Goal: Transaction & Acquisition: Purchase product/service

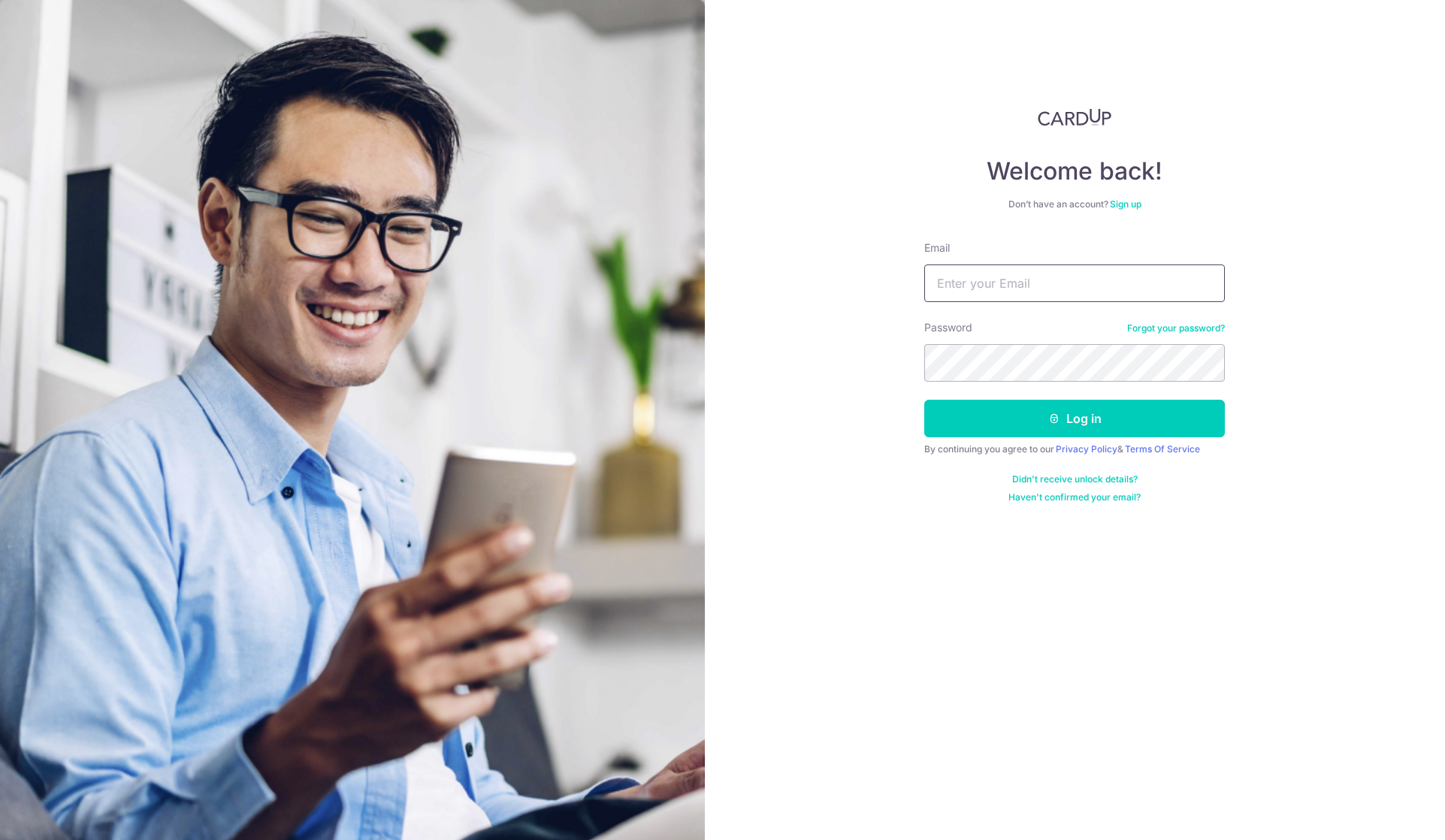
click at [992, 289] on input "Email" at bounding box center [1075, 283] width 301 height 38
type input "audreychua87@gmail.com"
click at [924, 400] on button "Log in" at bounding box center [1075, 419] width 301 height 38
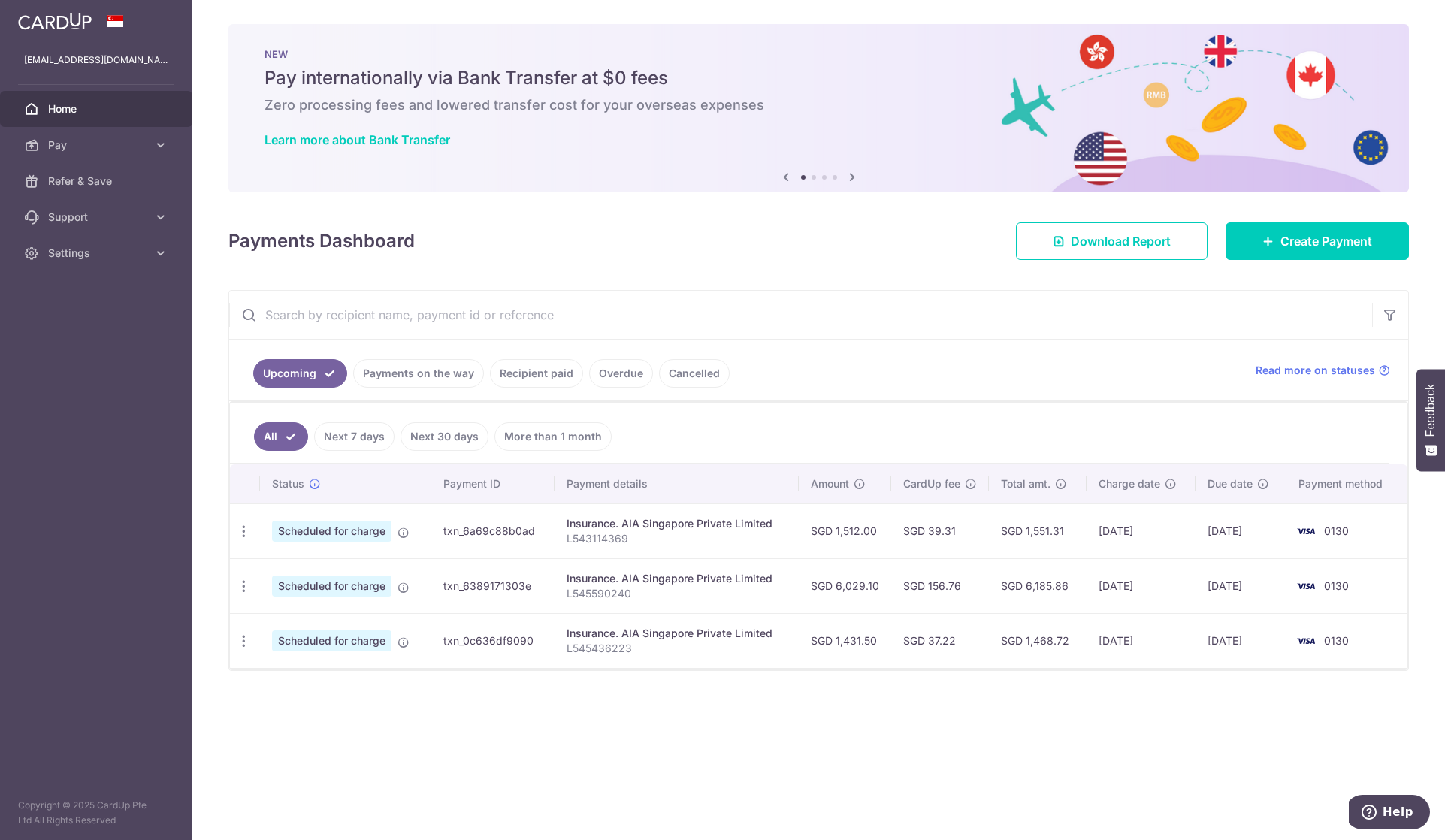
click at [686, 375] on link "Cancelled" at bounding box center [694, 373] width 70 height 29
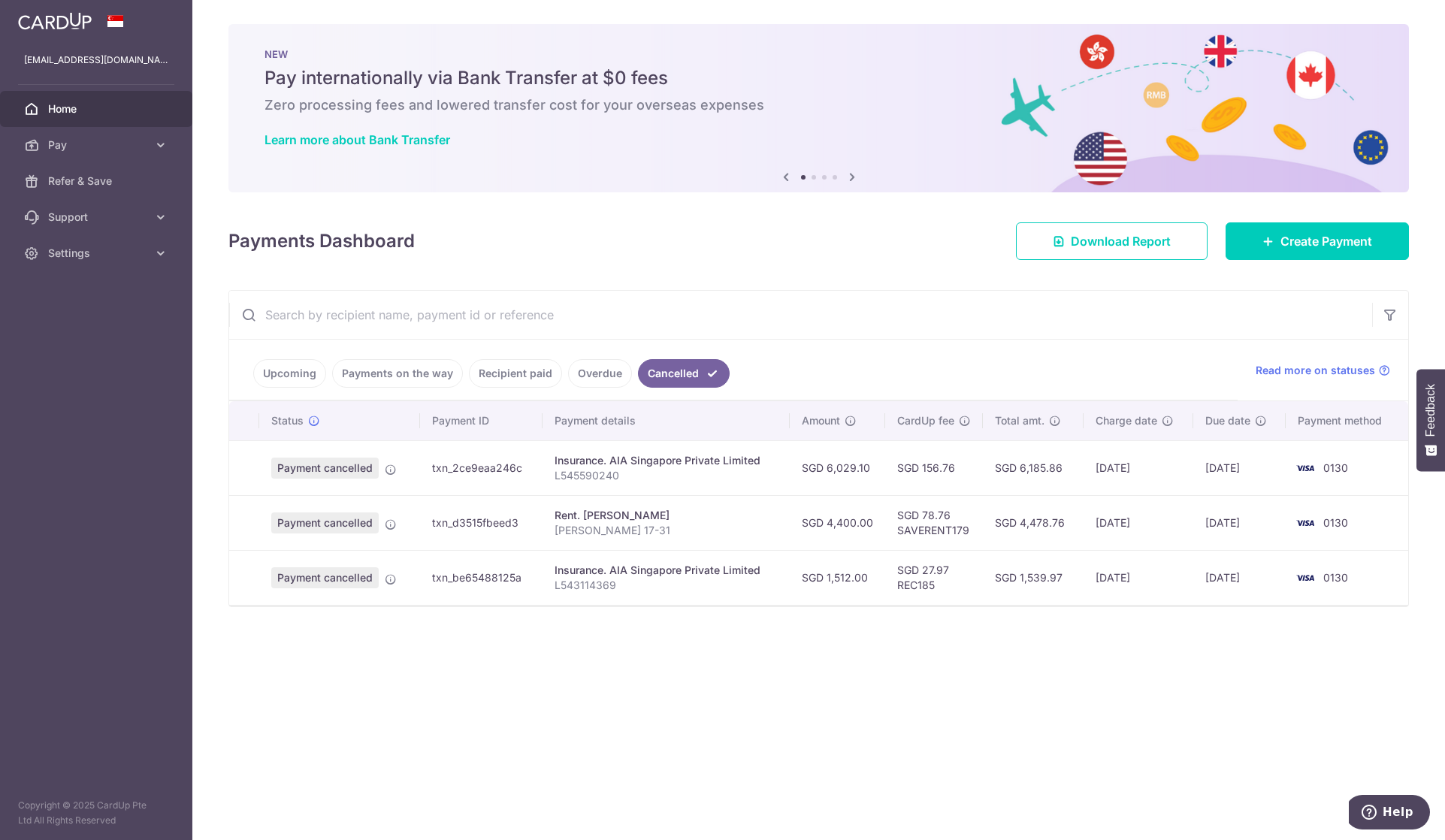
click at [610, 373] on link "Overdue" at bounding box center [600, 373] width 64 height 29
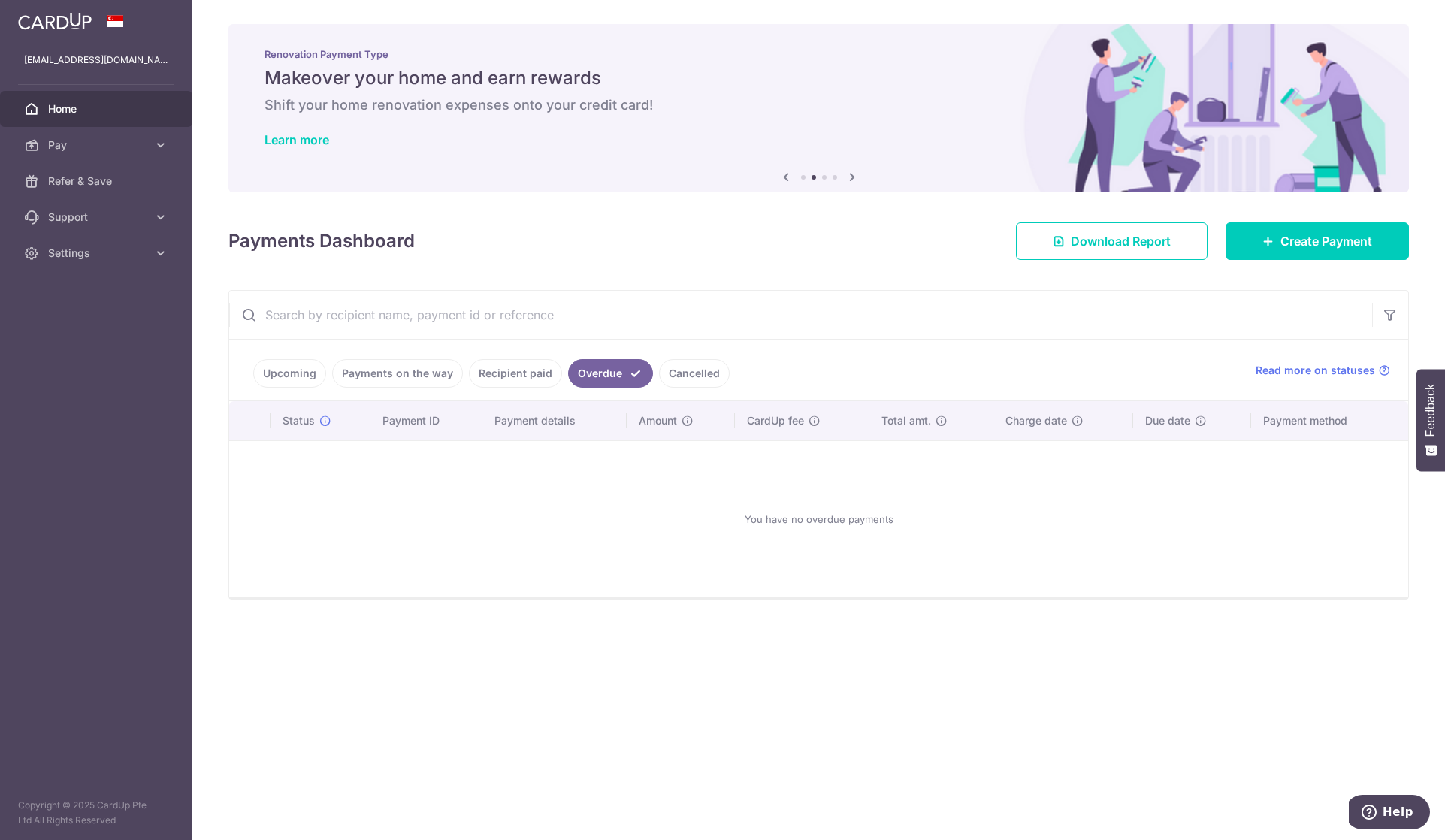
click at [531, 366] on link "Recipient paid" at bounding box center [516, 373] width 93 height 29
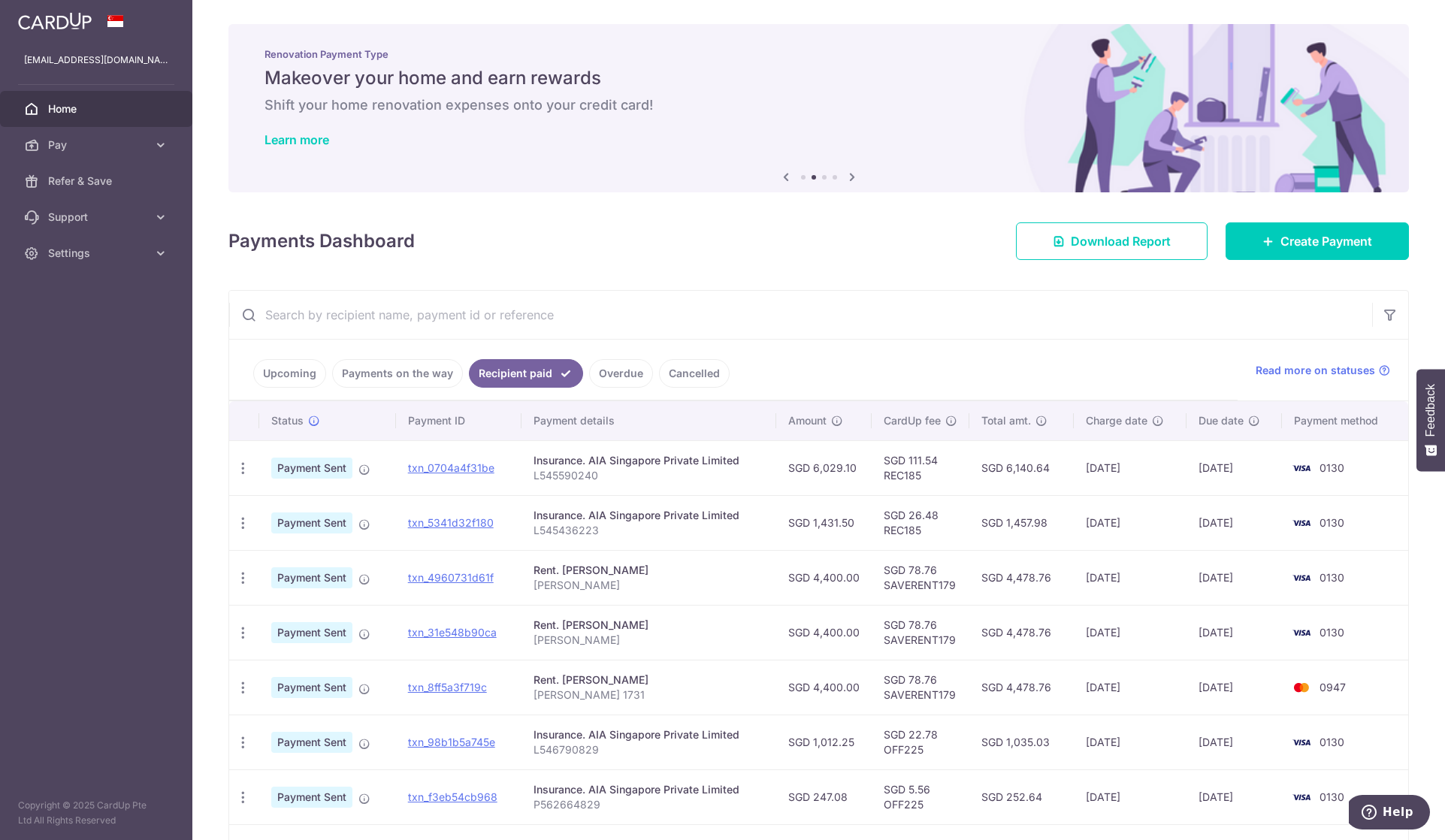
click at [416, 371] on link "Payments on the way" at bounding box center [398, 373] width 131 height 29
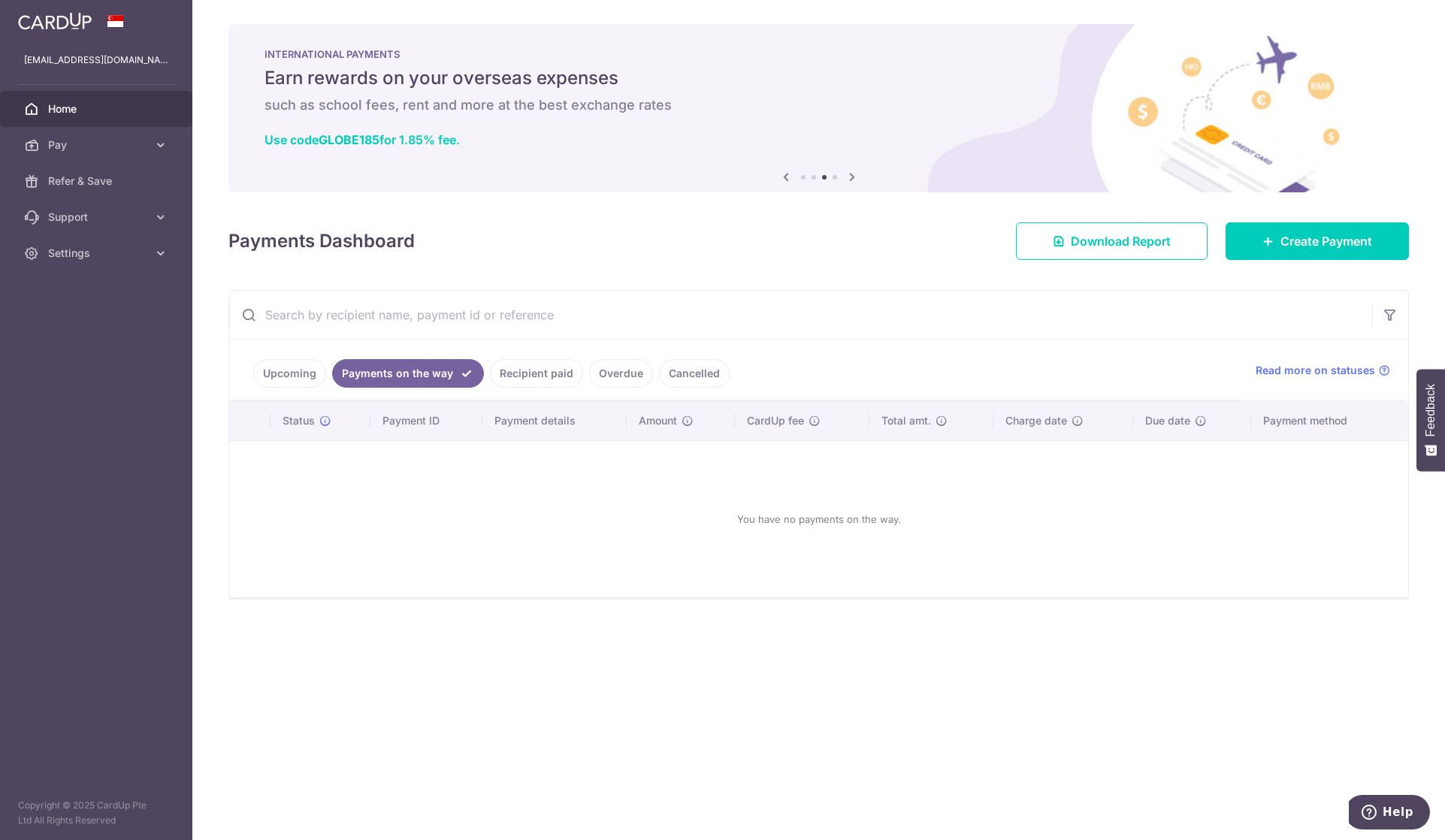
click at [309, 376] on link "Upcoming" at bounding box center [290, 373] width 73 height 29
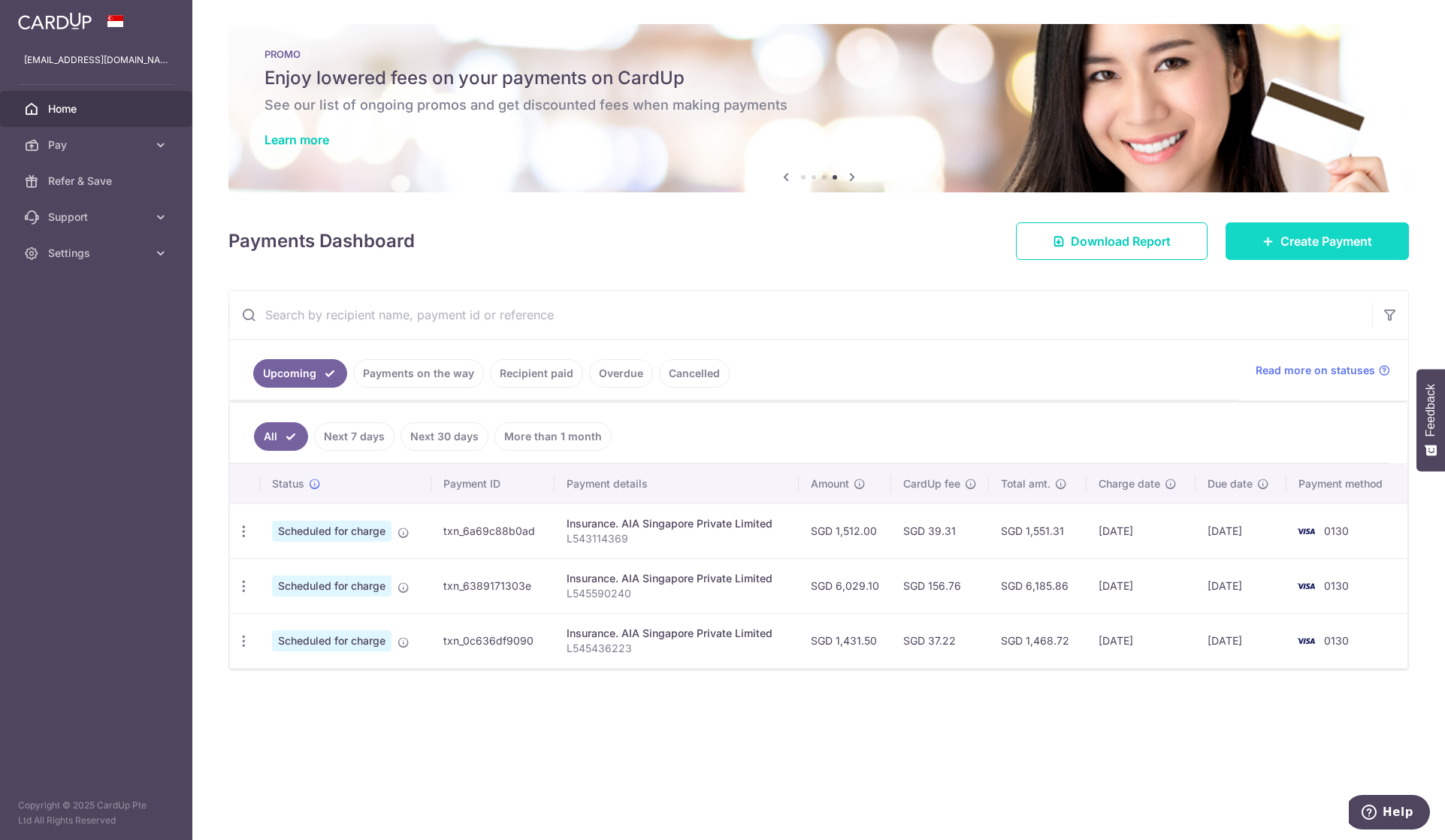
click at [1322, 250] on link "Create Payment" at bounding box center [1316, 241] width 183 height 38
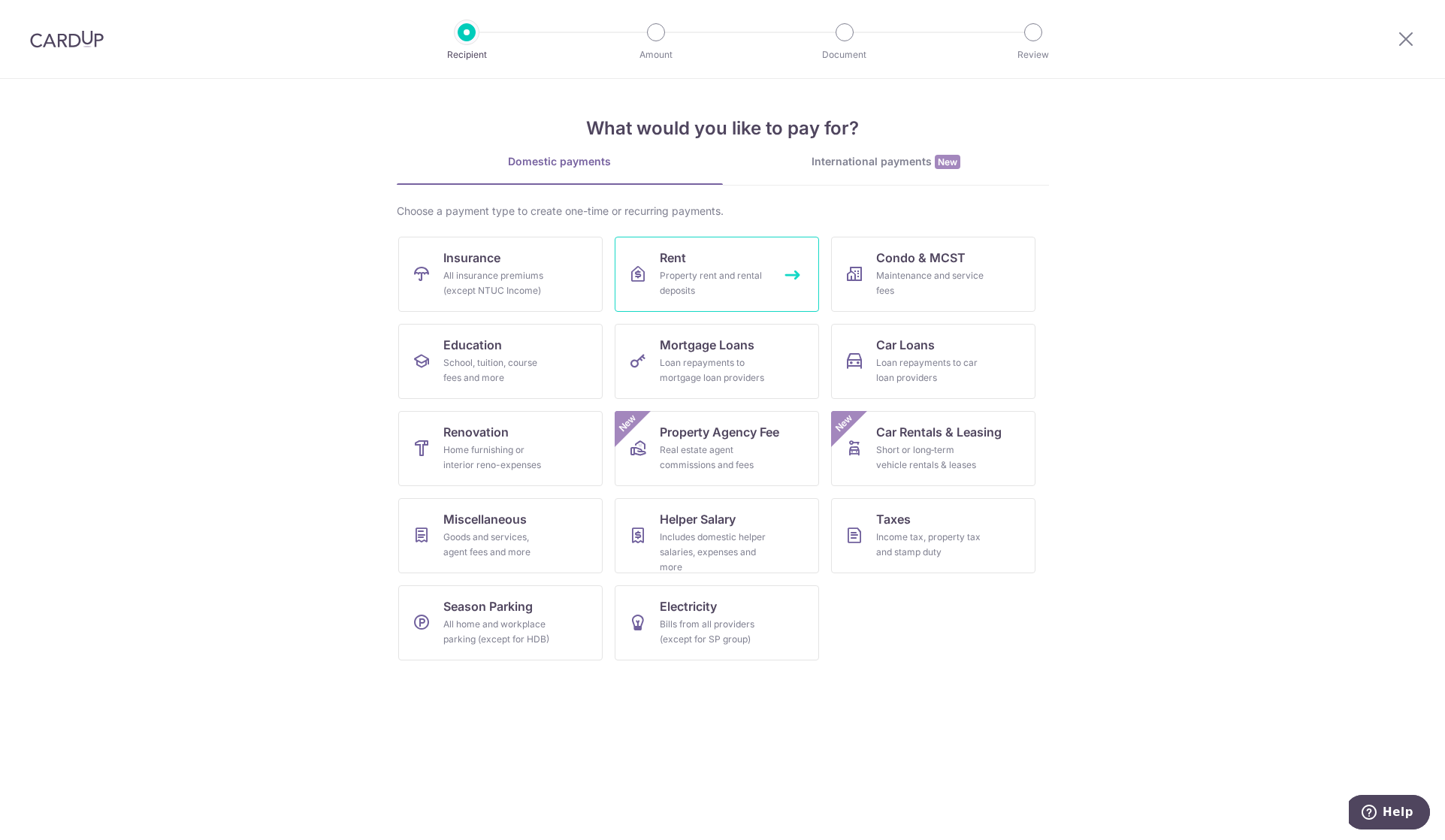
click at [682, 267] on link "Rent Property rent and rental deposits" at bounding box center [717, 274] width 204 height 75
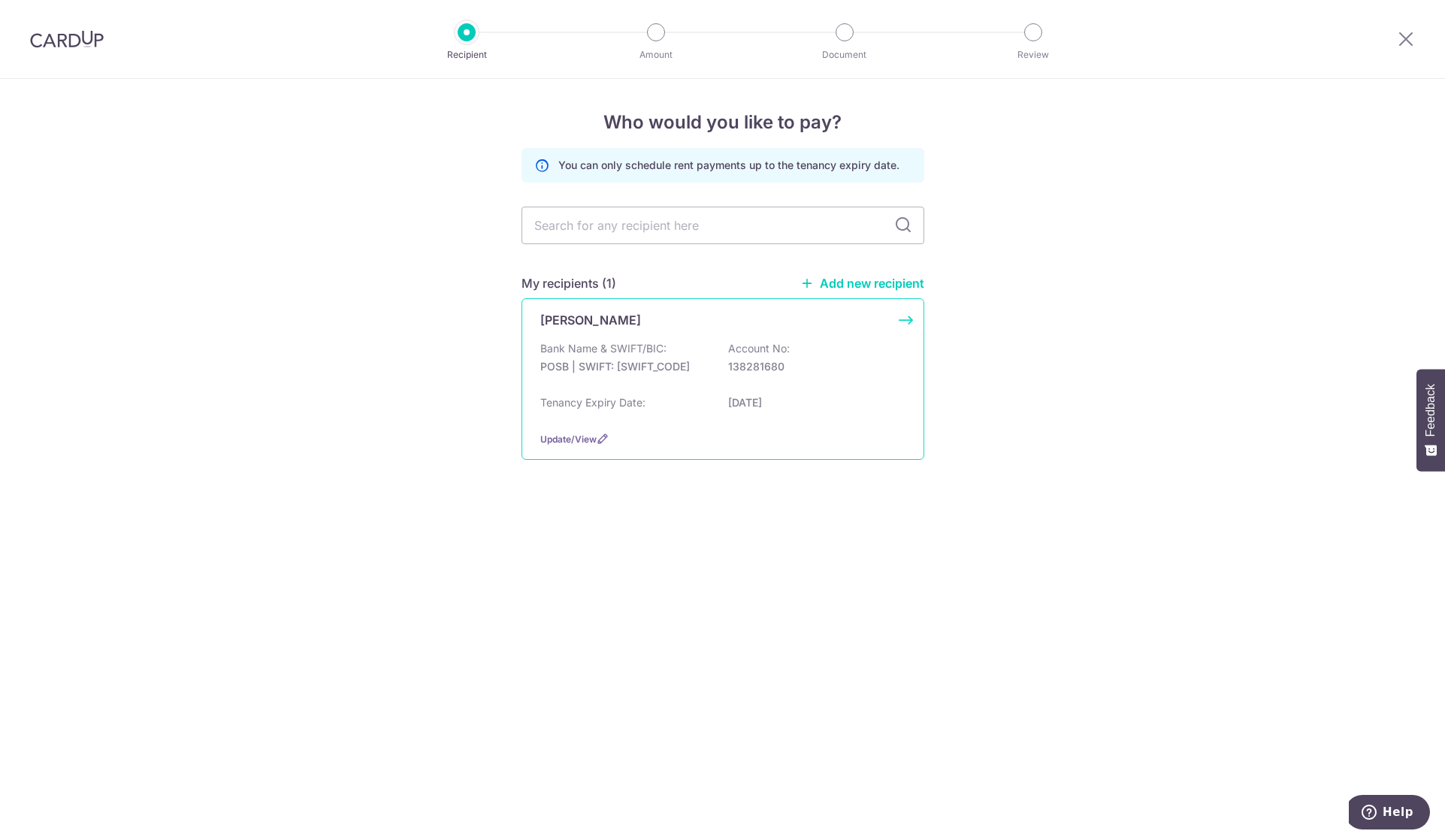
click at [668, 345] on div "Bank Name & SWIFT/BIC: POSB | SWIFT: DBSSSGSGXXX Account No: 138281680" at bounding box center [722, 365] width 365 height 48
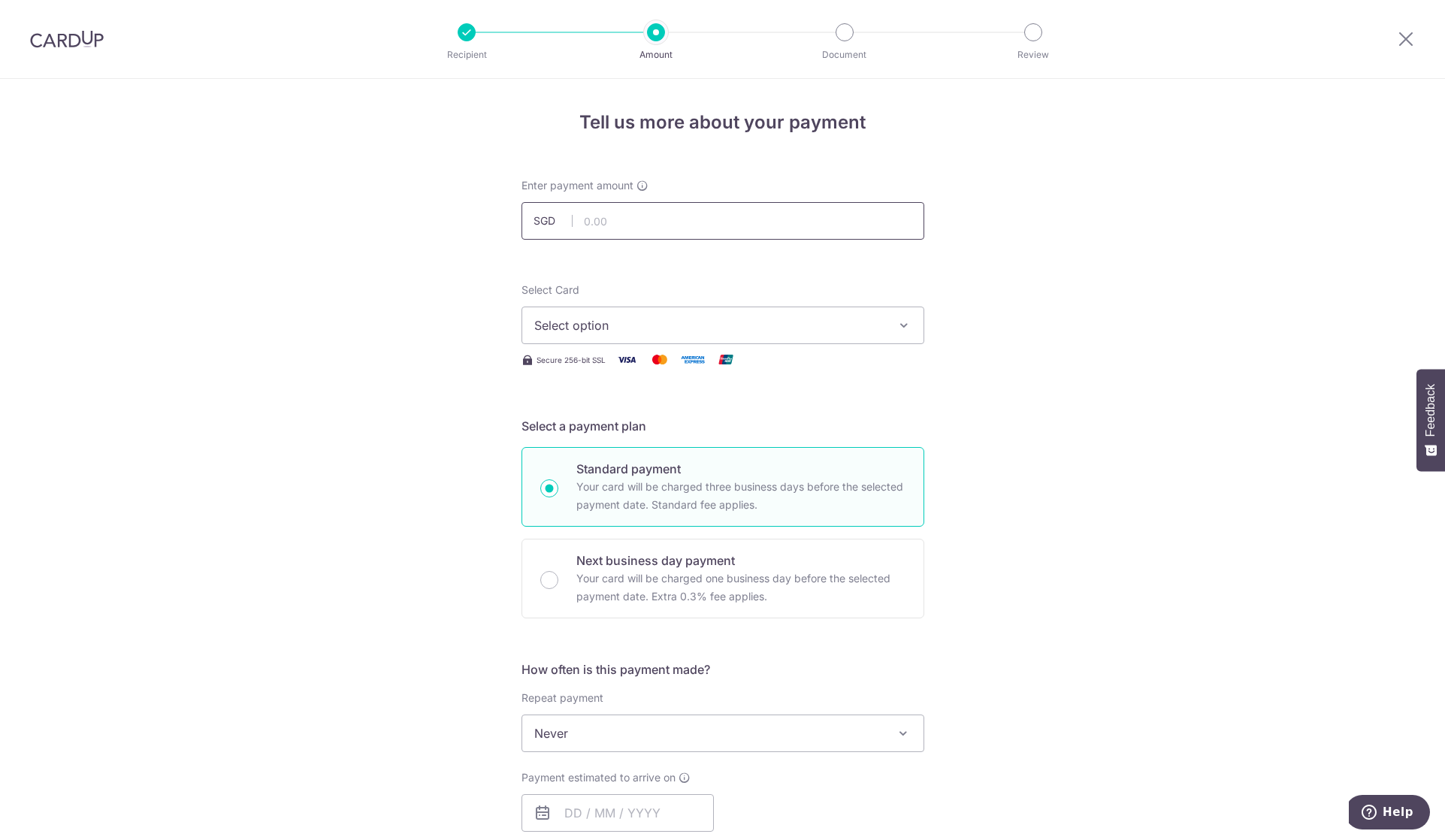
drag, startPoint x: 633, startPoint y: 214, endPoint x: 621, endPoint y: 192, distance: 25.1
click at [633, 214] on input "text" at bounding box center [722, 221] width 403 height 38
type input "4"
type input "3,520.00"
click at [1302, 414] on div "Tell us more about your payment Enter payment amount SGD 3,520.00 3520.00 Selec…" at bounding box center [722, 758] width 1445 height 1358
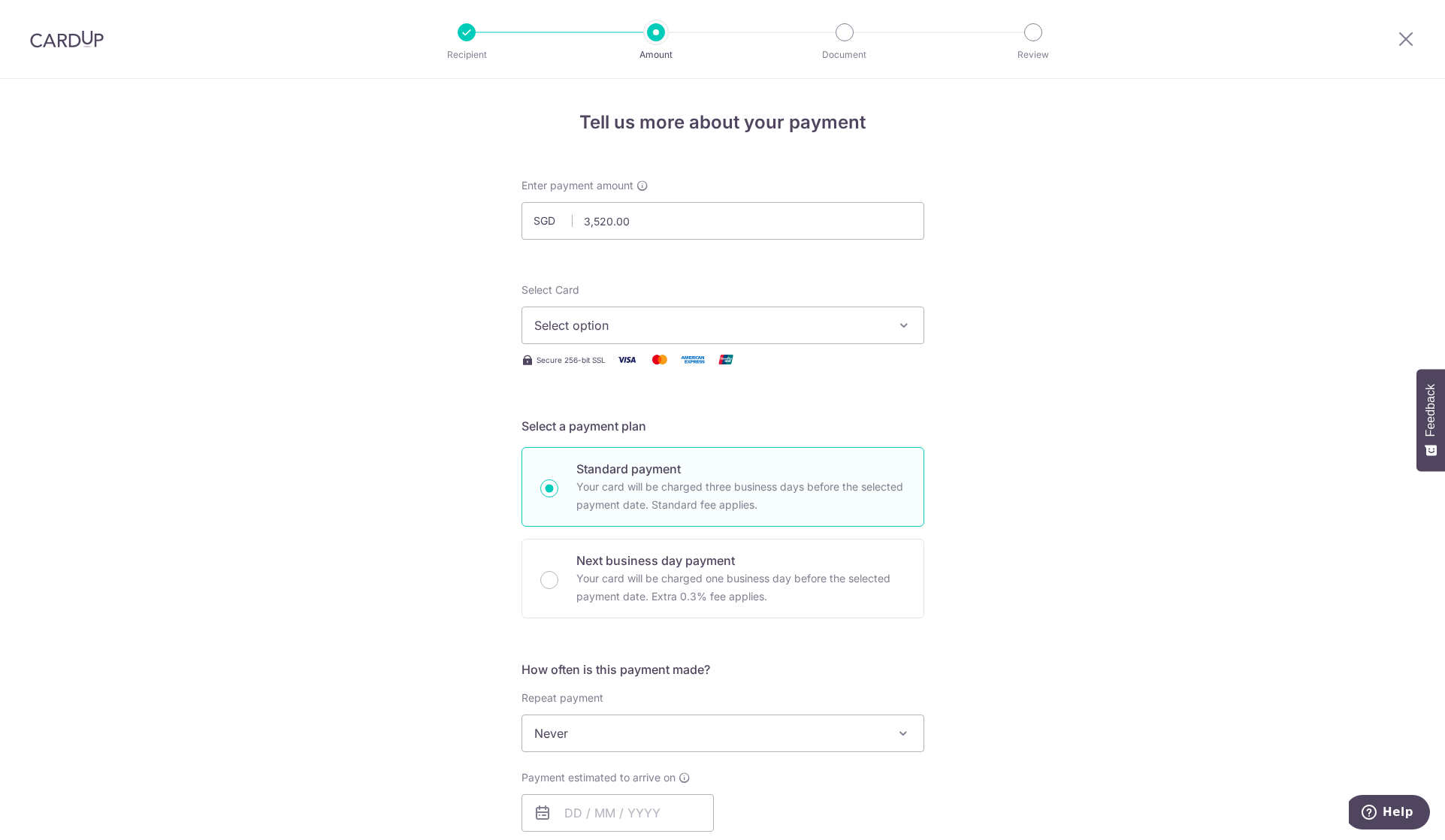
click at [791, 316] on button "Select option" at bounding box center [722, 326] width 403 height 38
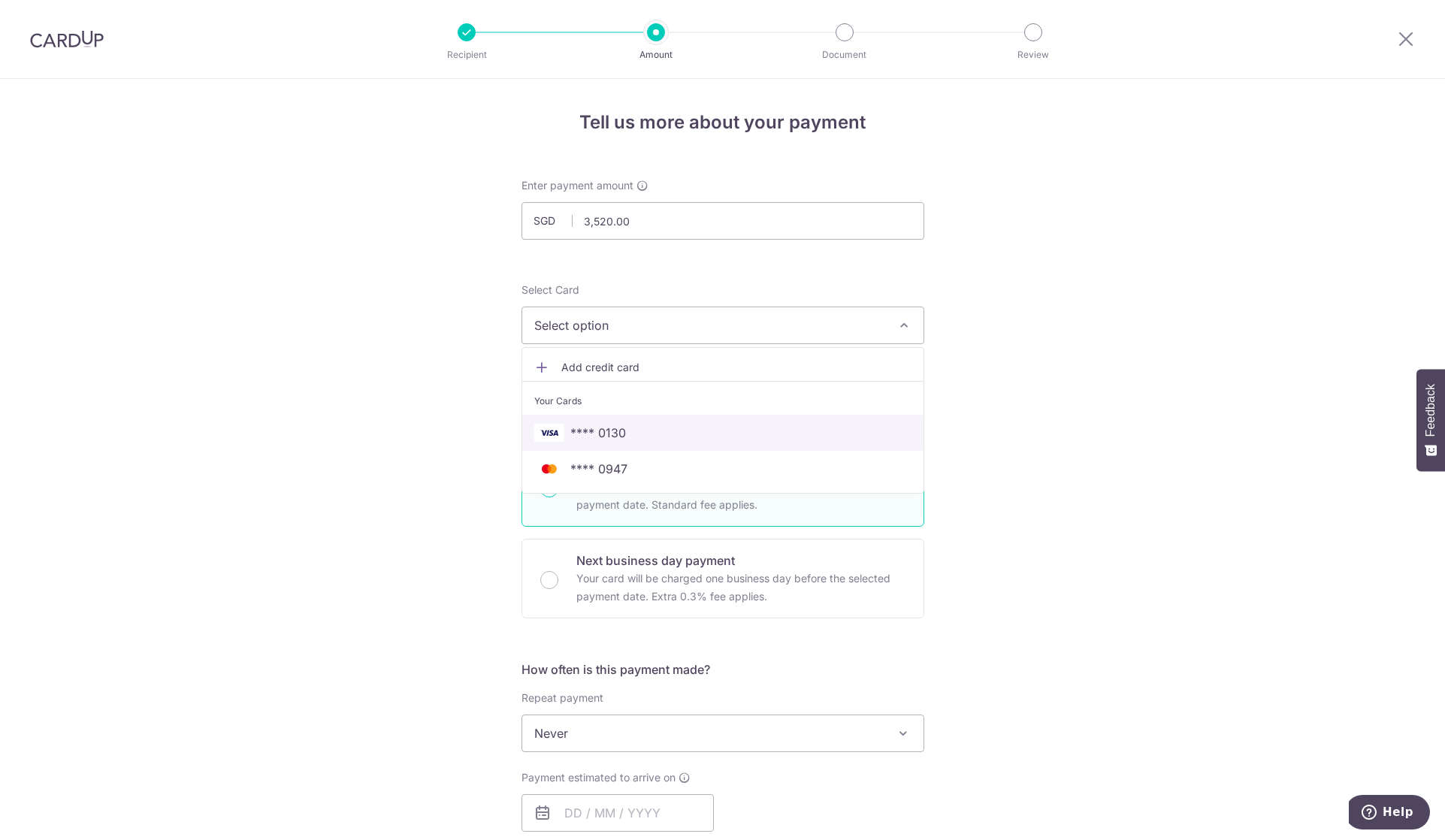
click at [701, 438] on span "**** 0130" at bounding box center [722, 432] width 377 height 18
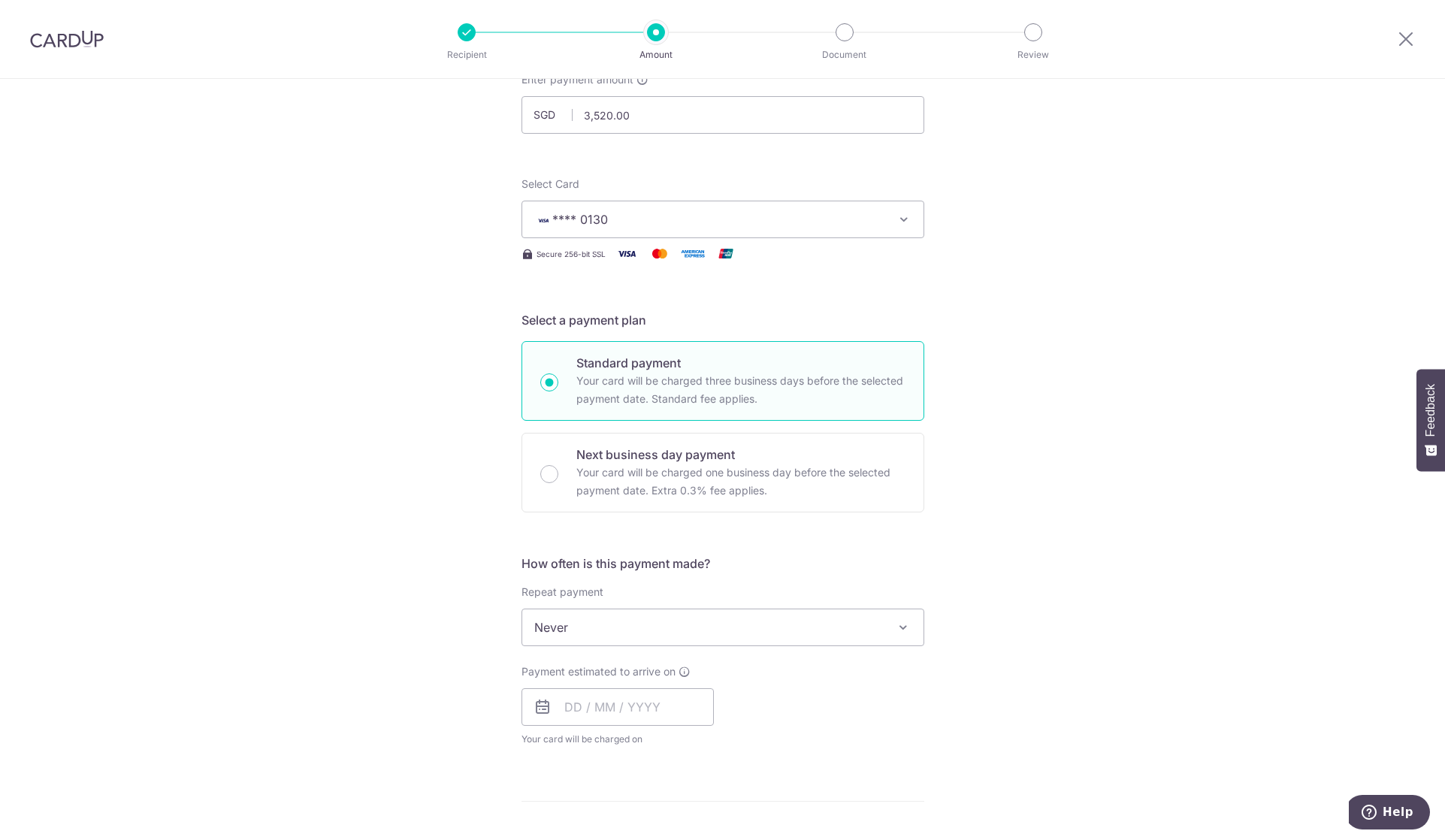
scroll to position [250, 0]
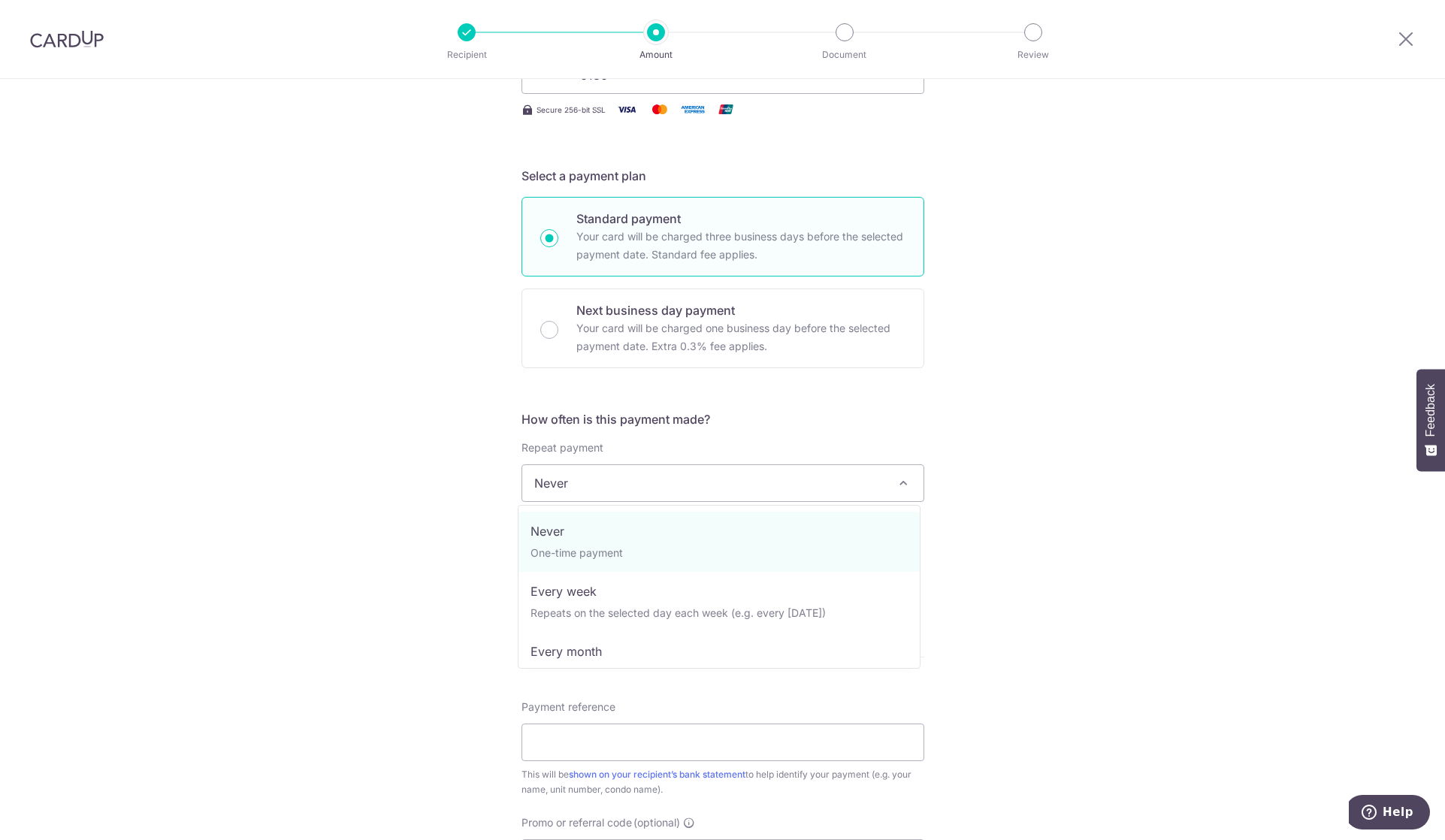
click at [728, 485] on span "Never" at bounding box center [722, 483] width 401 height 36
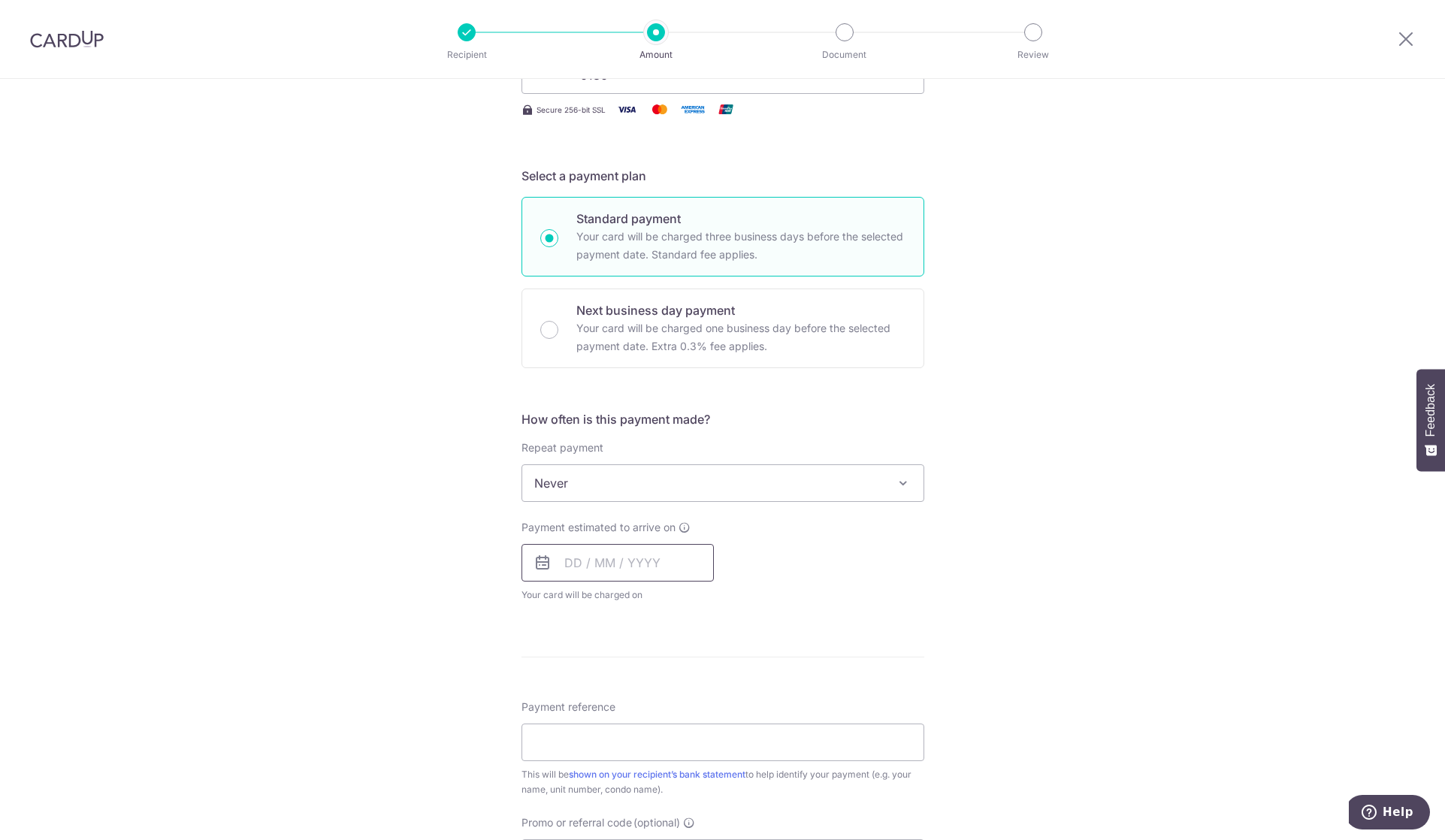
click at [635, 568] on input "text" at bounding box center [618, 563] width 192 height 38
click at [691, 694] on link "12" at bounding box center [703, 700] width 24 height 24
type input "12/09/2025"
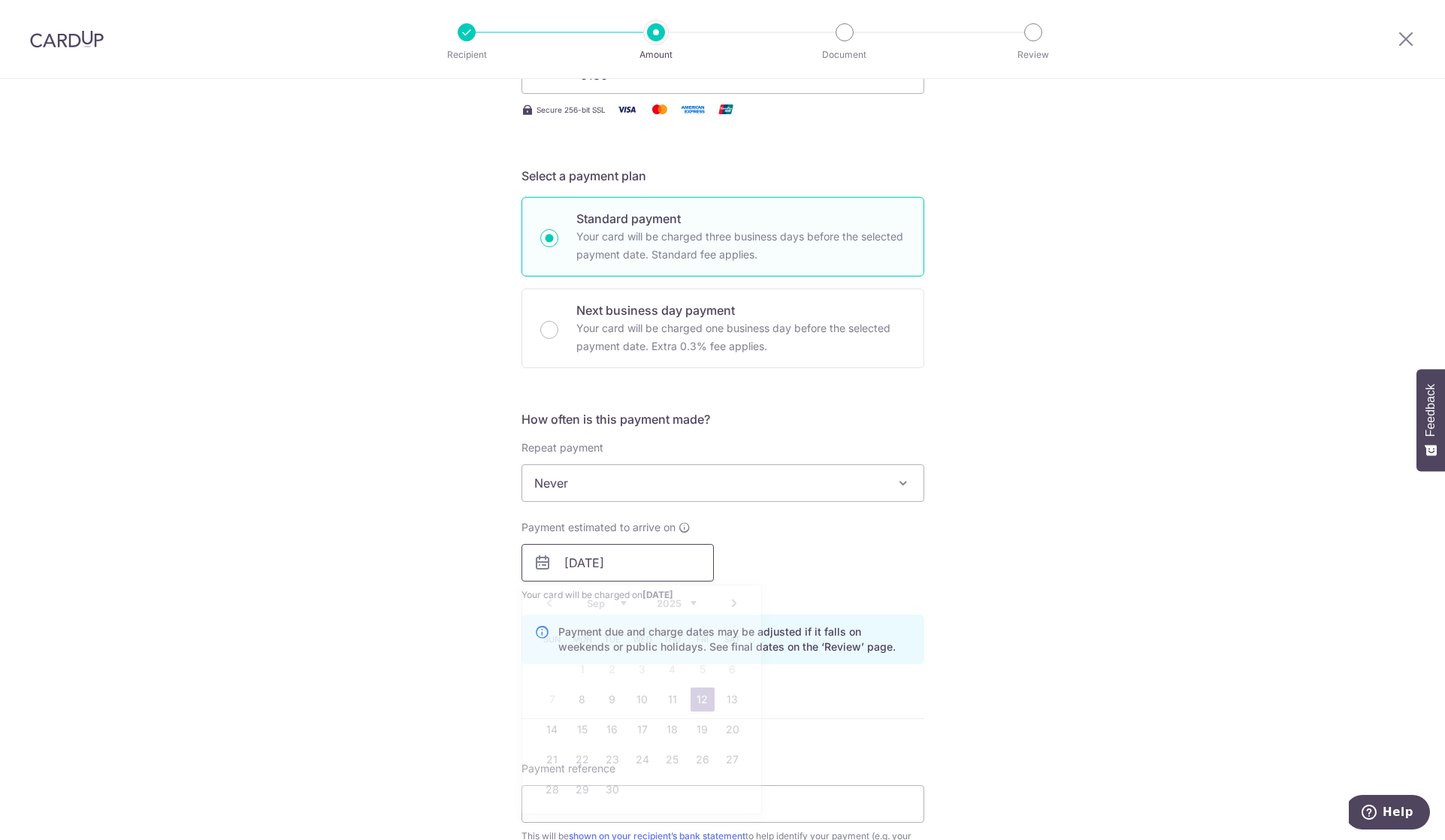
click at [586, 561] on input "12/09/2025" at bounding box center [618, 563] width 192 height 38
click at [919, 663] on div "How often is this payment made? Repeat payment Never Every week Every month Eve…" at bounding box center [722, 543] width 403 height 266
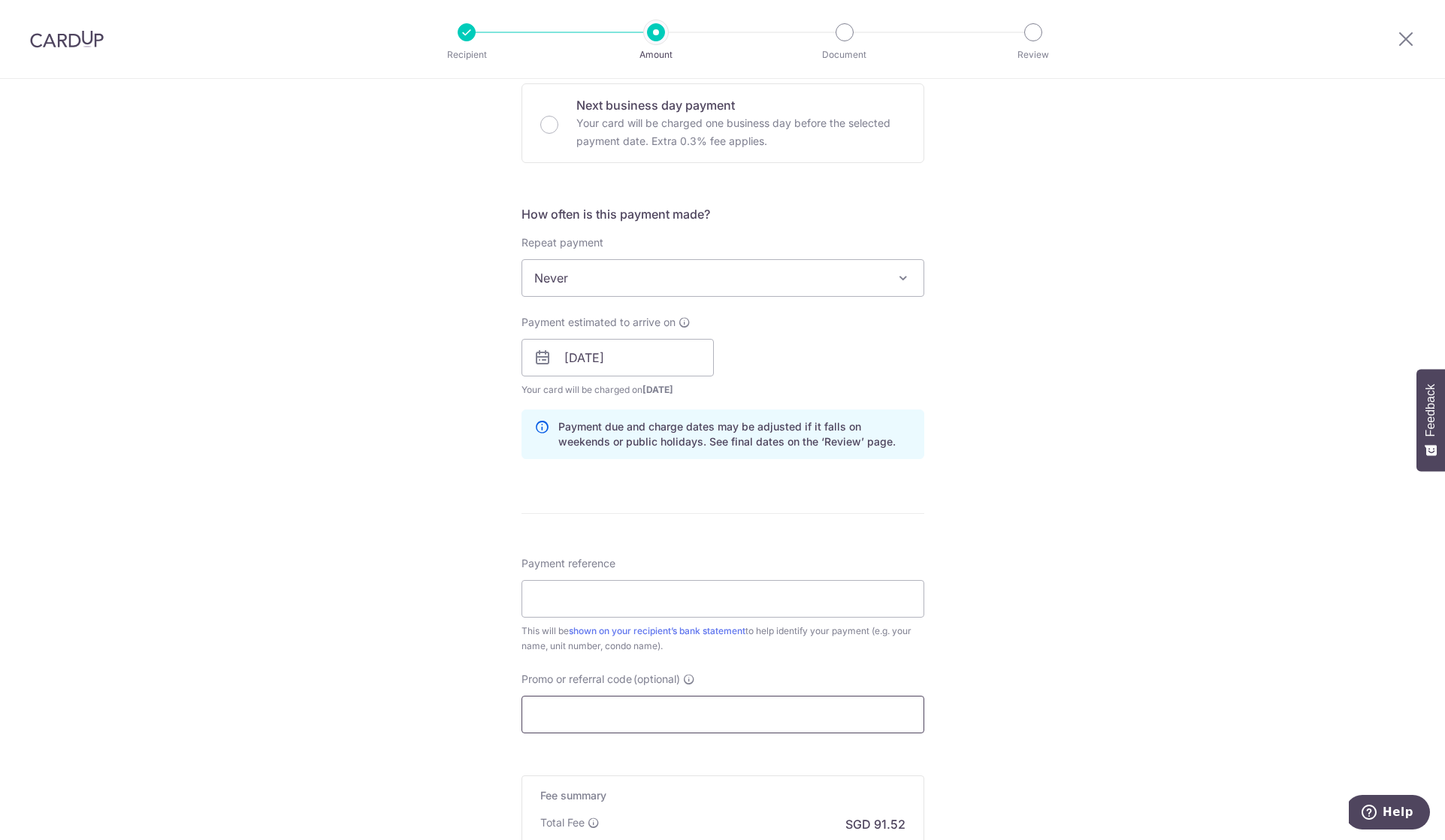
scroll to position [501, 0]
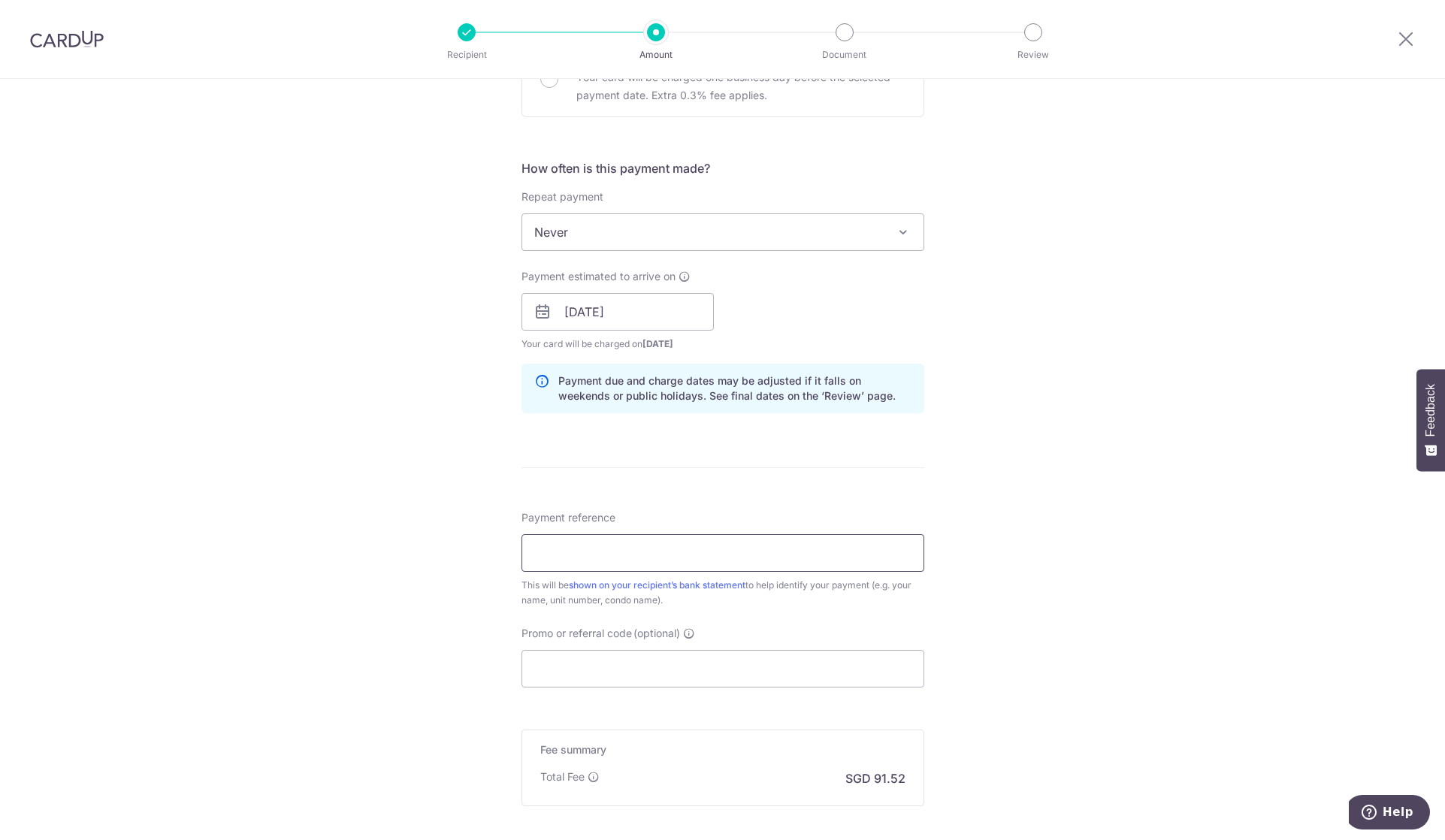
click at [617, 542] on input "Payment reference" at bounding box center [722, 553] width 403 height 38
click at [819, 614] on div "Payment reference This will be shown on your recipient’s bank statement to help…" at bounding box center [722, 598] width 403 height 177
click at [621, 538] on input "Payment reference" at bounding box center [722, 553] width 403 height 38
type input "Audrey Chua"
click at [554, 658] on input "Promo or referral code (optional)" at bounding box center [722, 669] width 403 height 38
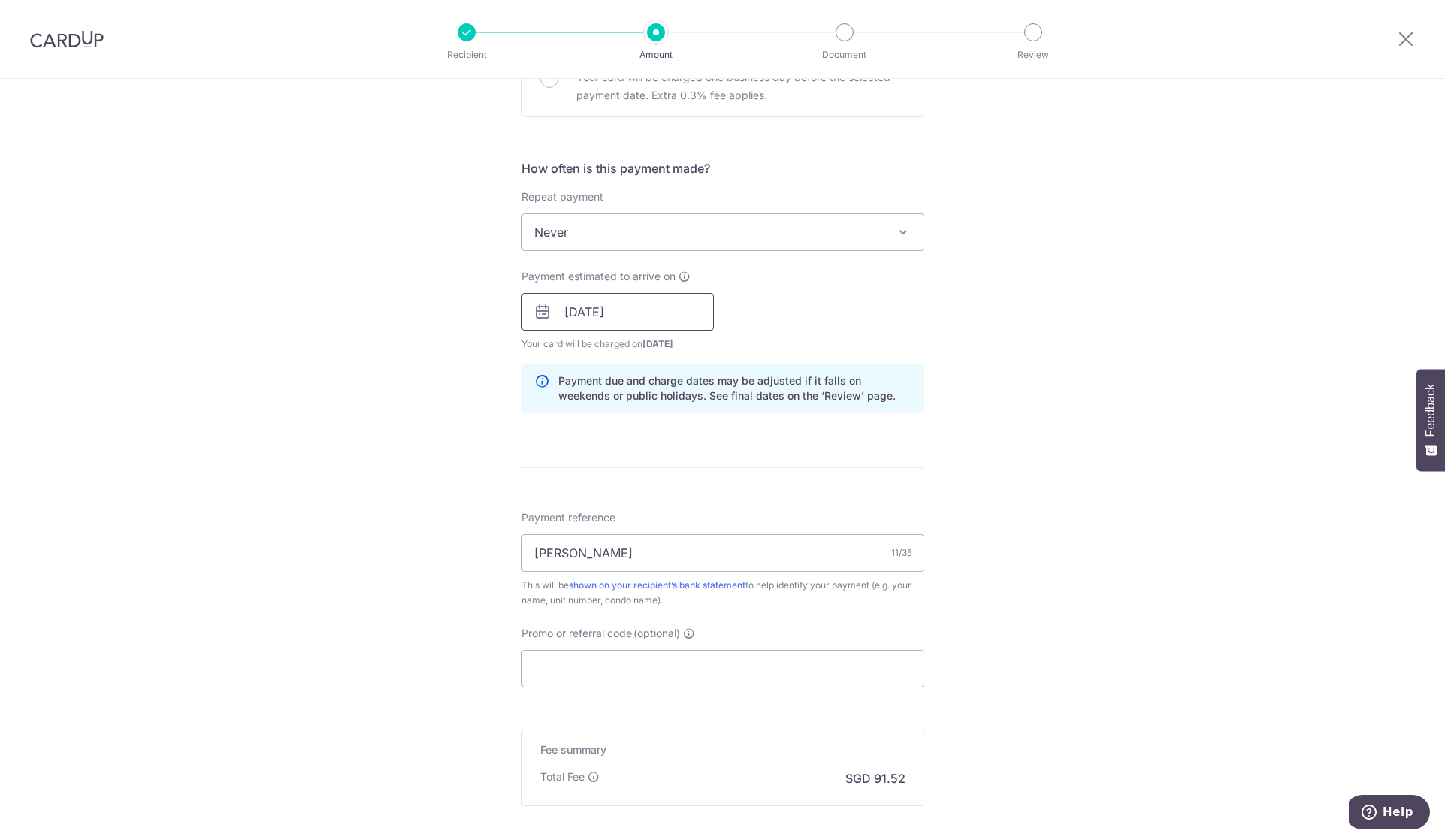
click at [655, 299] on input "12/09/2025" at bounding box center [618, 312] width 192 height 38
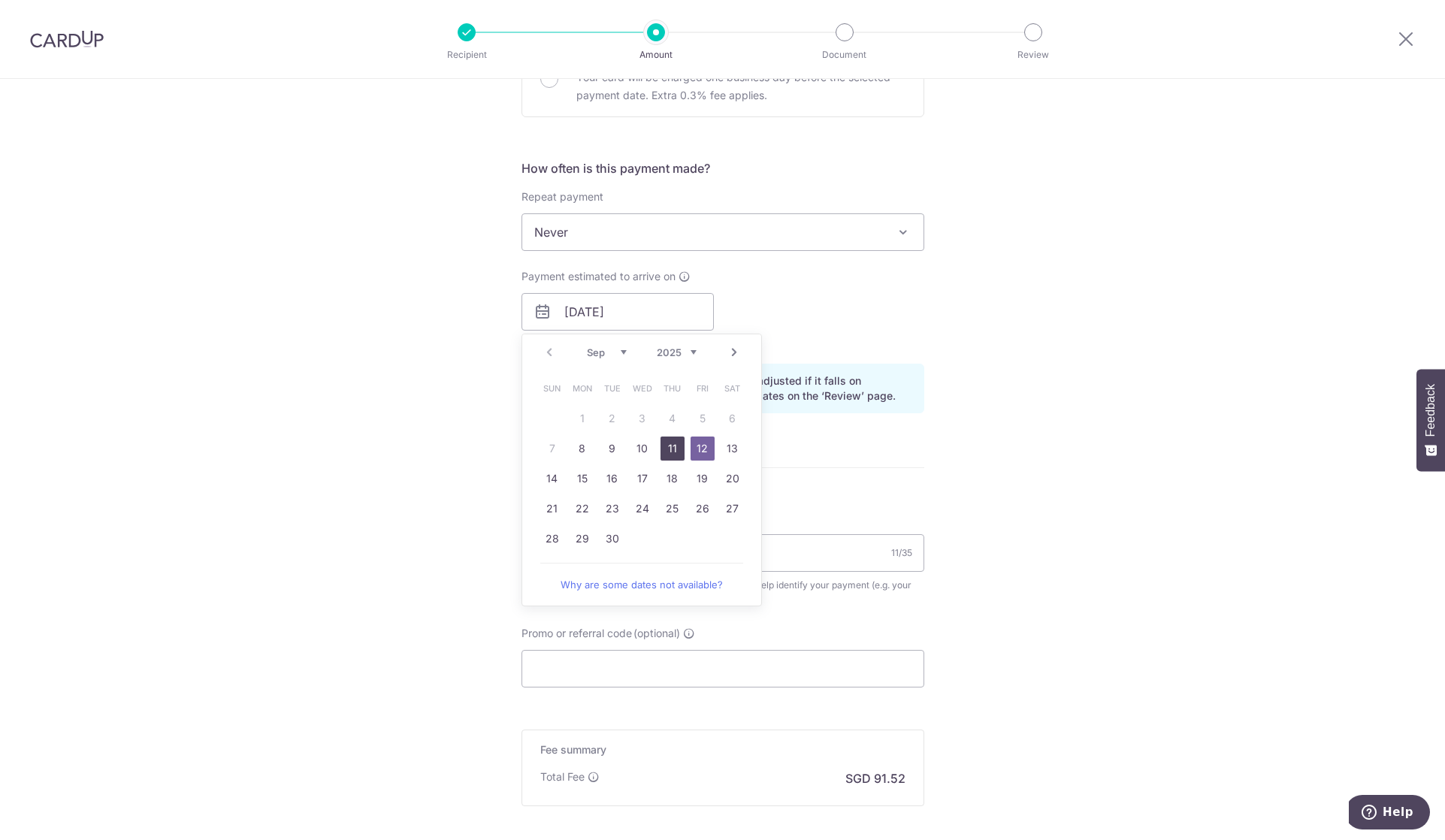
click at [672, 444] on link "11" at bounding box center [672, 448] width 24 height 24
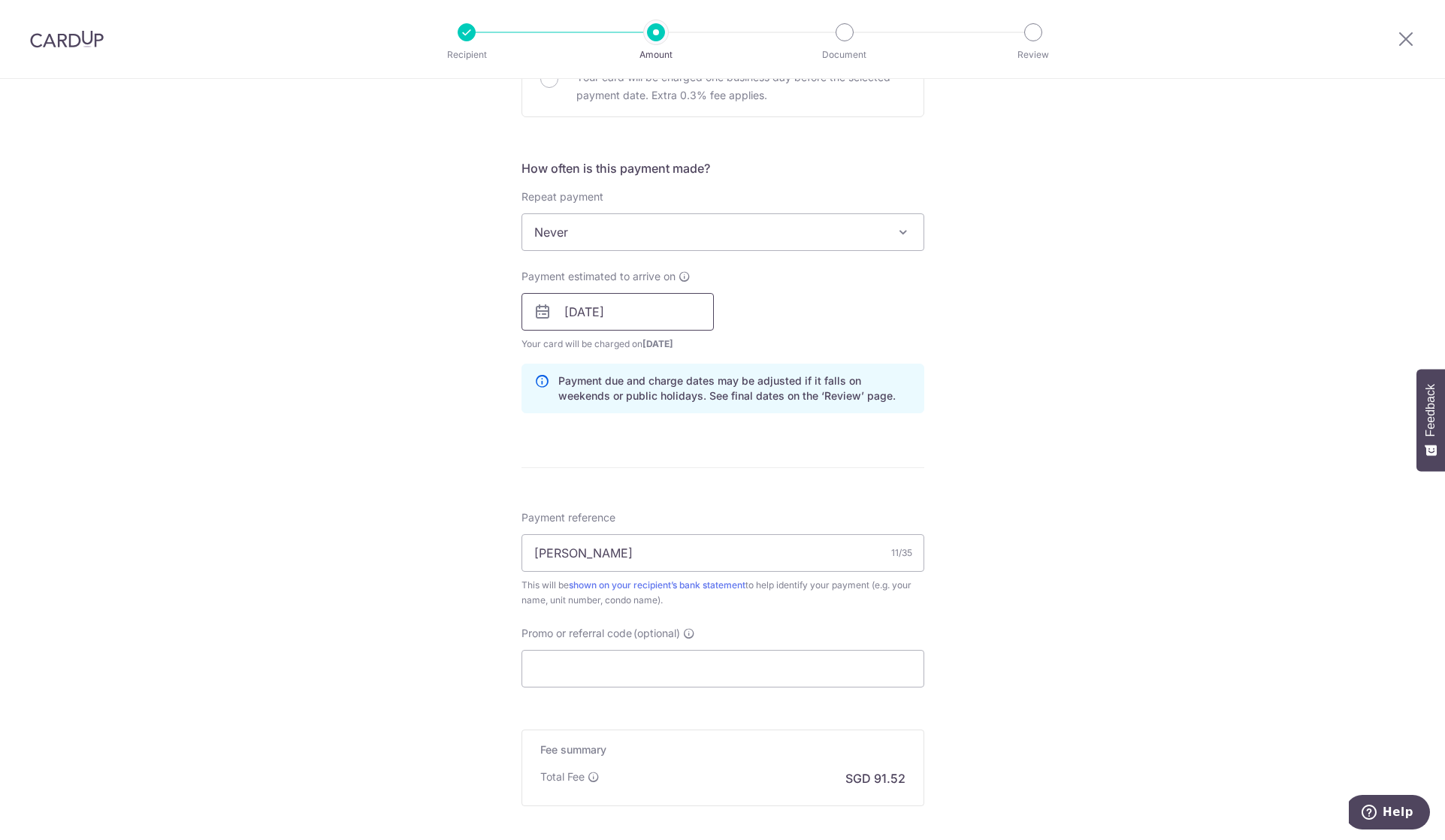
click at [634, 311] on input "11/09/2025" at bounding box center [618, 312] width 192 height 38
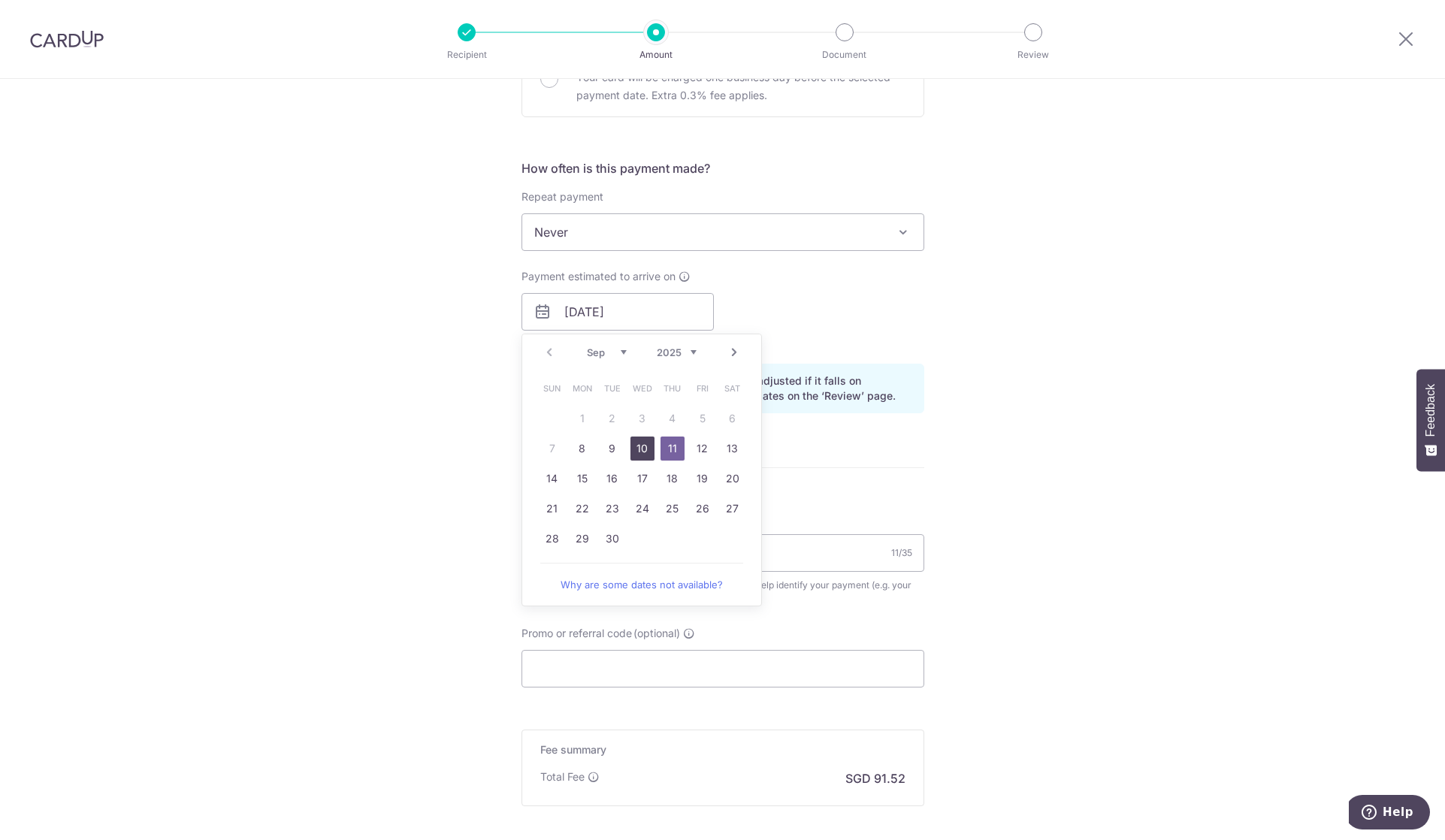
click at [631, 444] on link "10" at bounding box center [642, 448] width 24 height 24
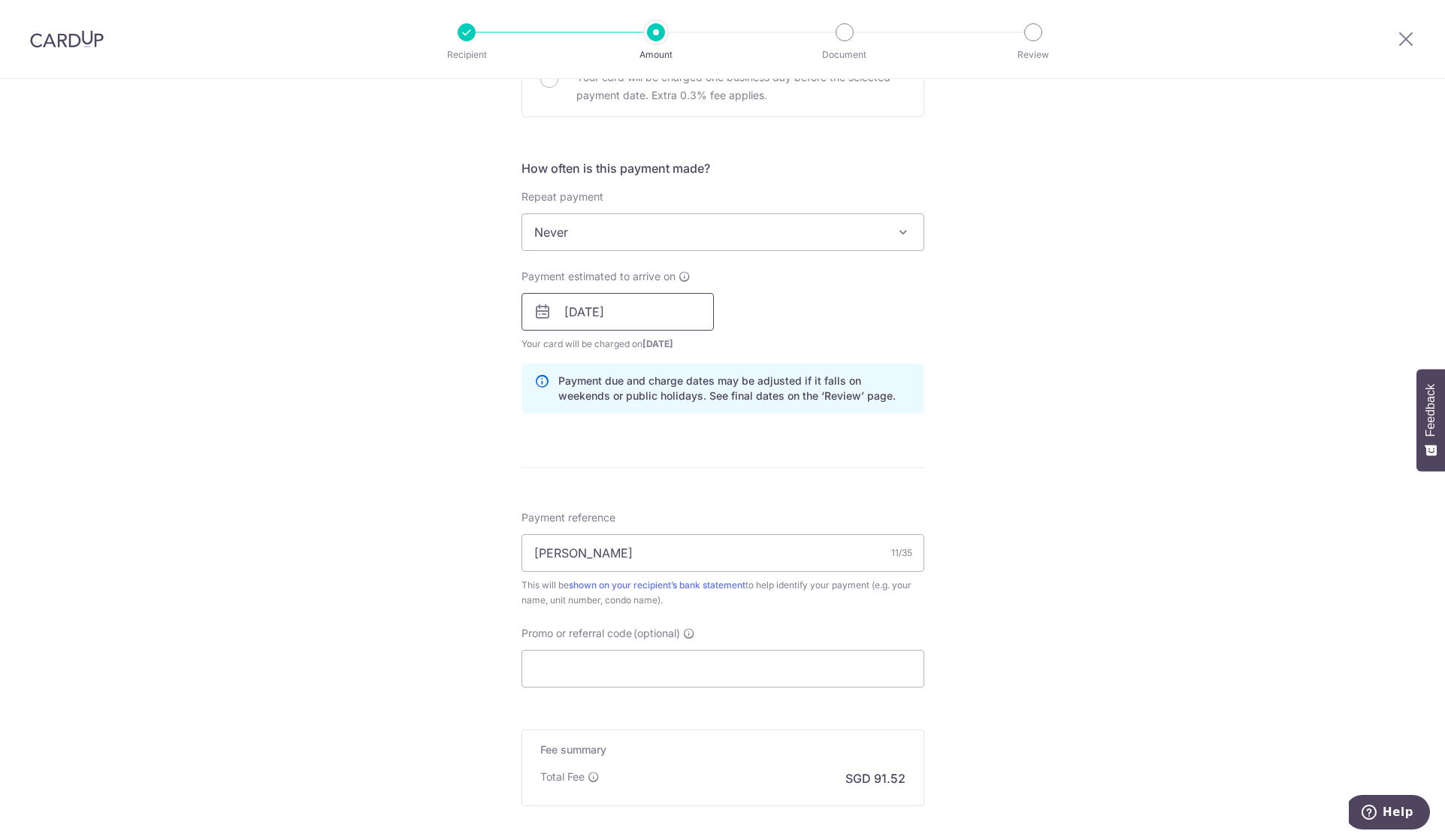
click at [652, 310] on input "10/09/2025" at bounding box center [618, 312] width 192 height 38
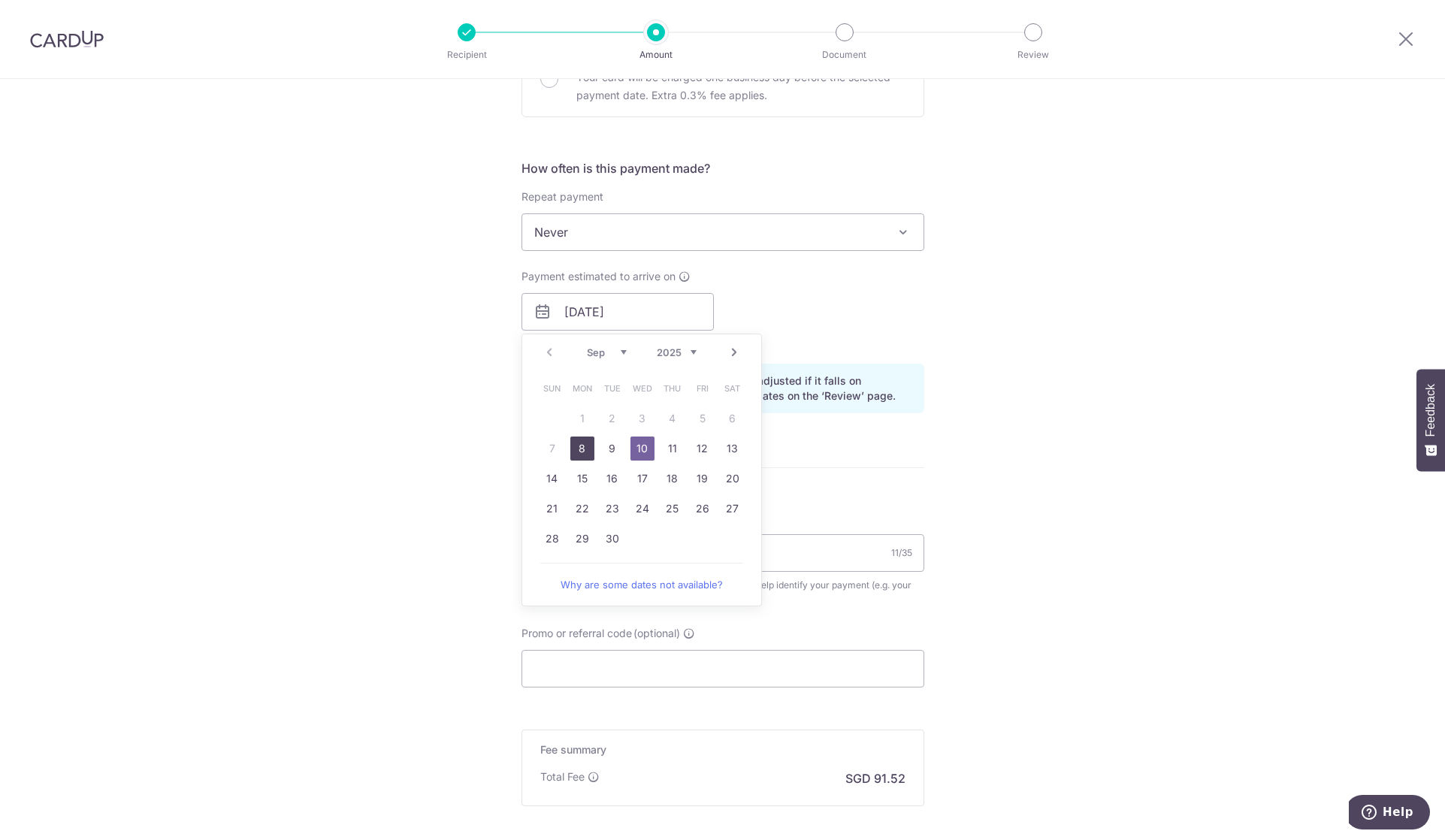
click at [586, 446] on link "8" at bounding box center [582, 448] width 24 height 24
type input "[DATE]"
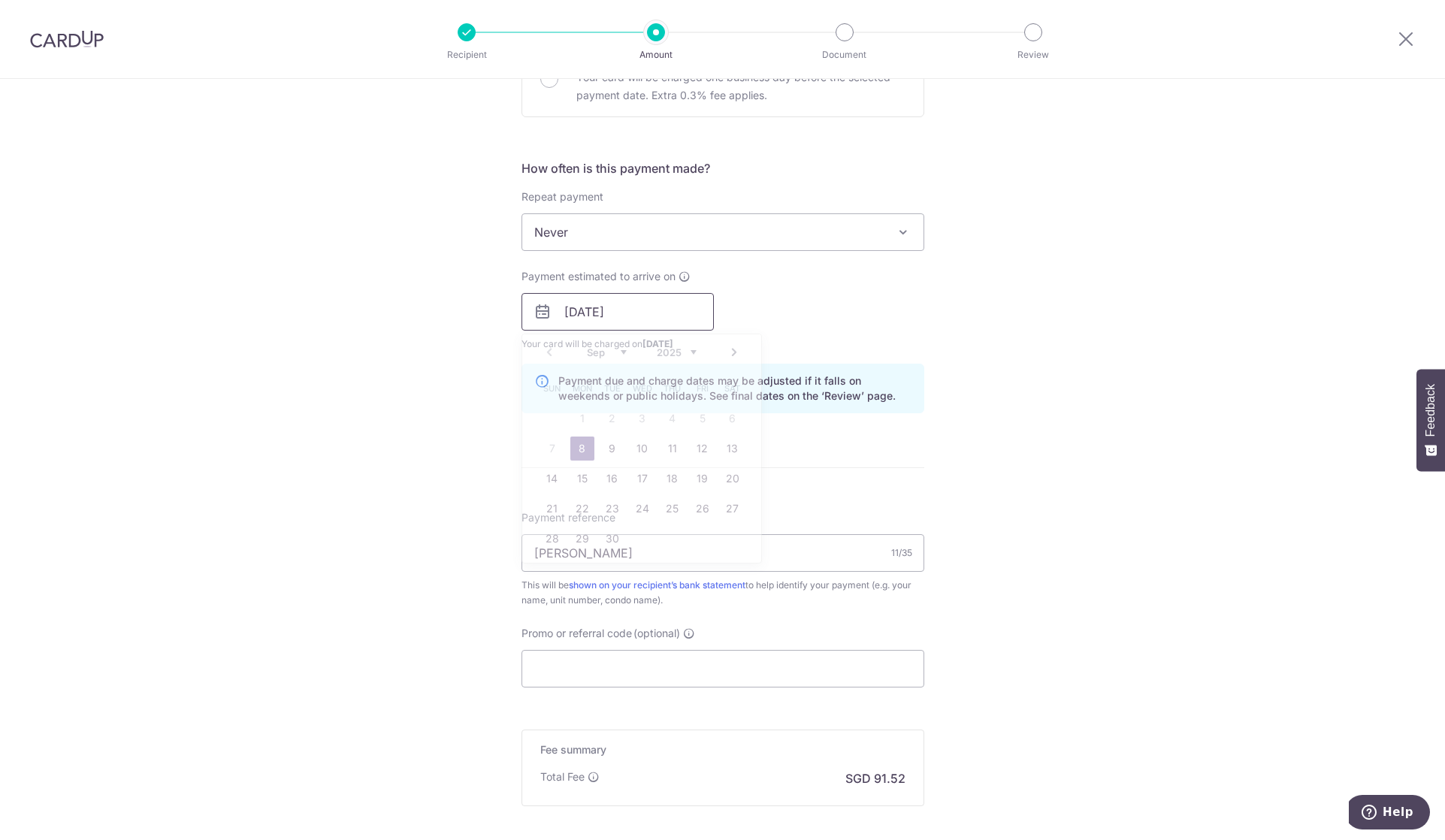
click at [606, 318] on input "[DATE]" at bounding box center [618, 312] width 192 height 38
click at [1076, 419] on div "Tell us more about your payment Enter payment amount SGD 3,520.00 3520.00 Selec…" at bounding box center [722, 288] width 1445 height 1421
click at [804, 659] on input "Promo or referral code (optional)" at bounding box center [722, 669] width 403 height 38
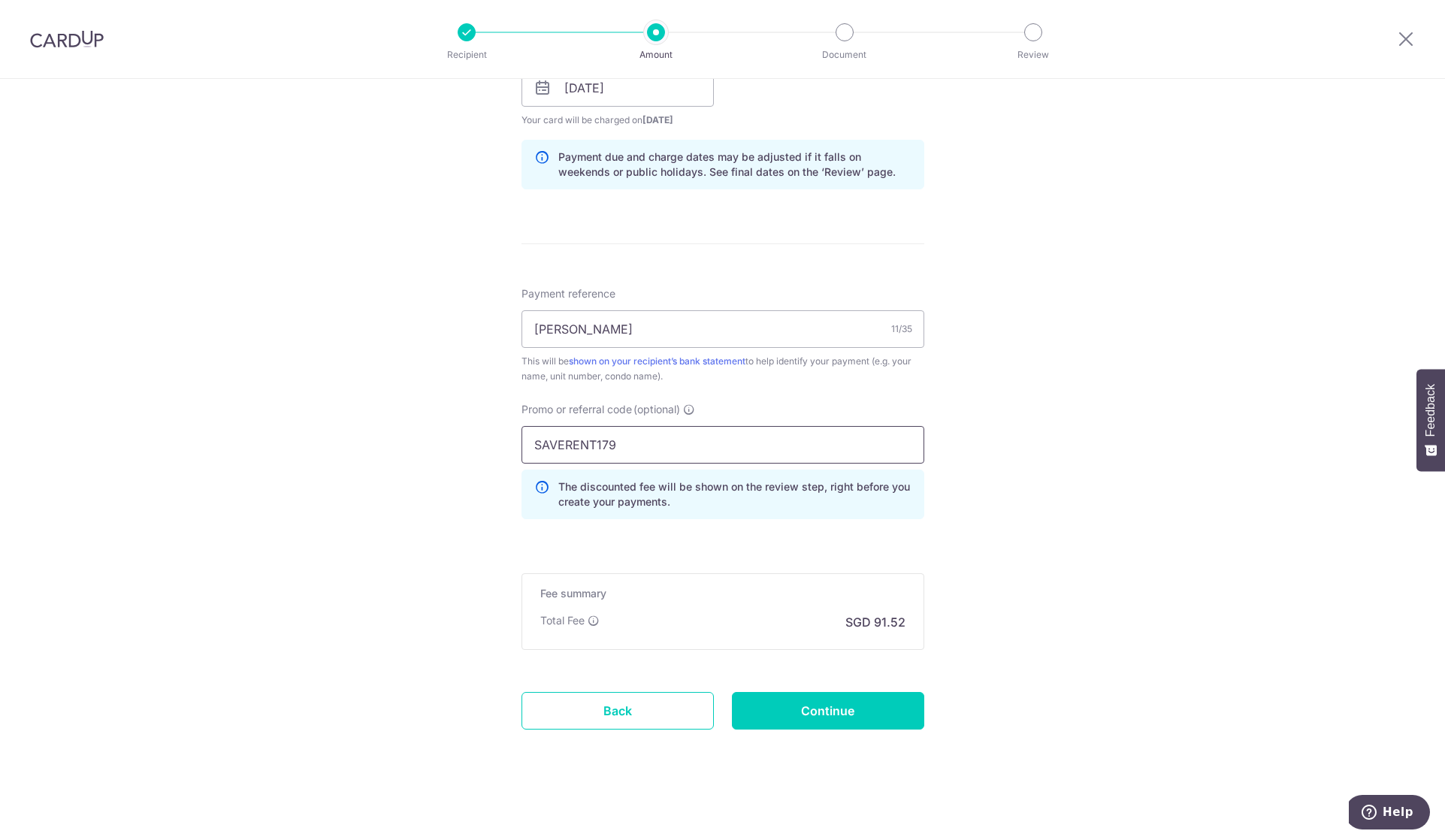
scroll to position [727, 0]
type input "SAVERENT179"
click at [871, 714] on input "Continue" at bounding box center [827, 708] width 192 height 38
type input "Create Schedule"
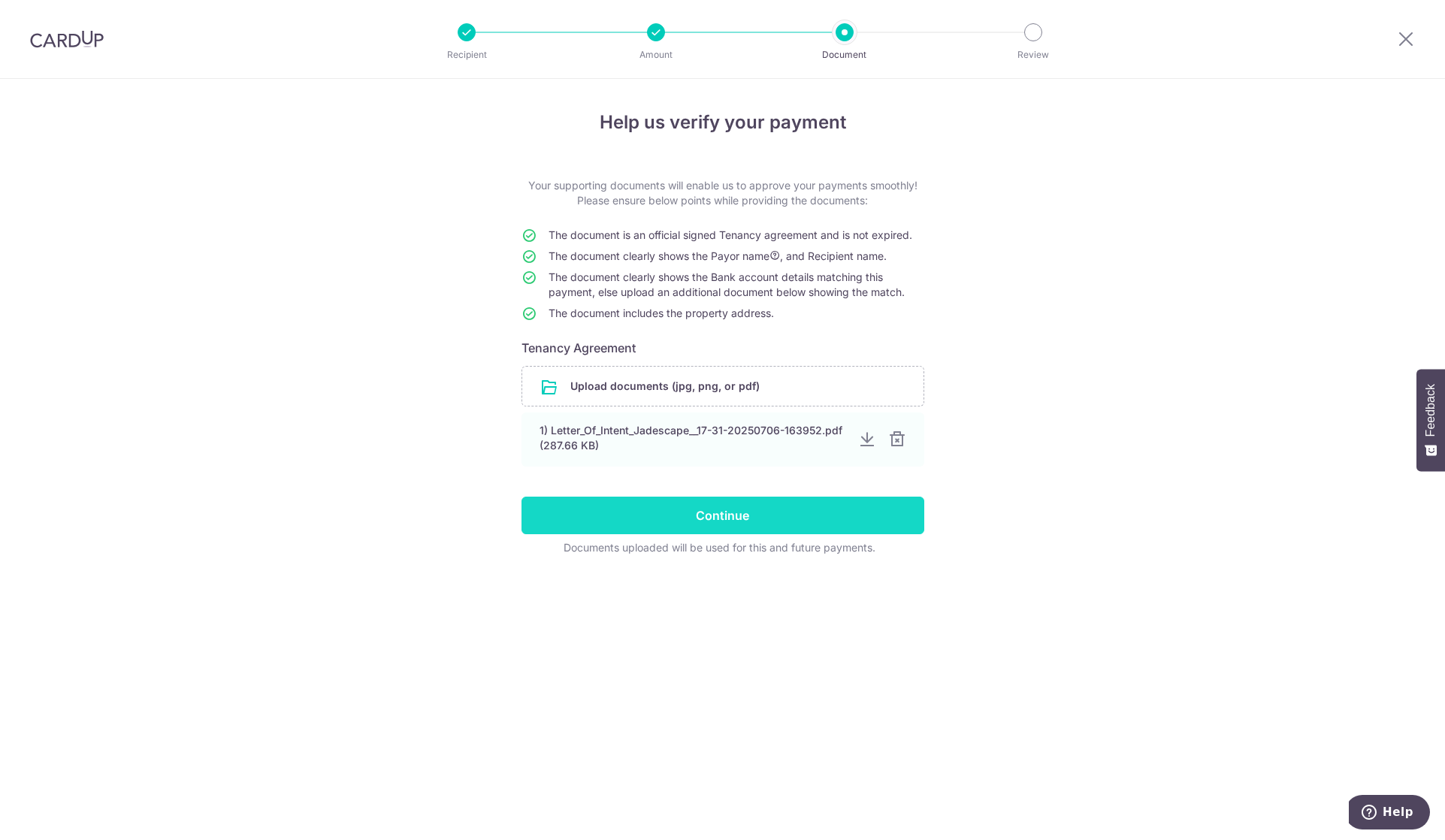
click at [721, 513] on input "Continue" at bounding box center [722, 515] width 403 height 38
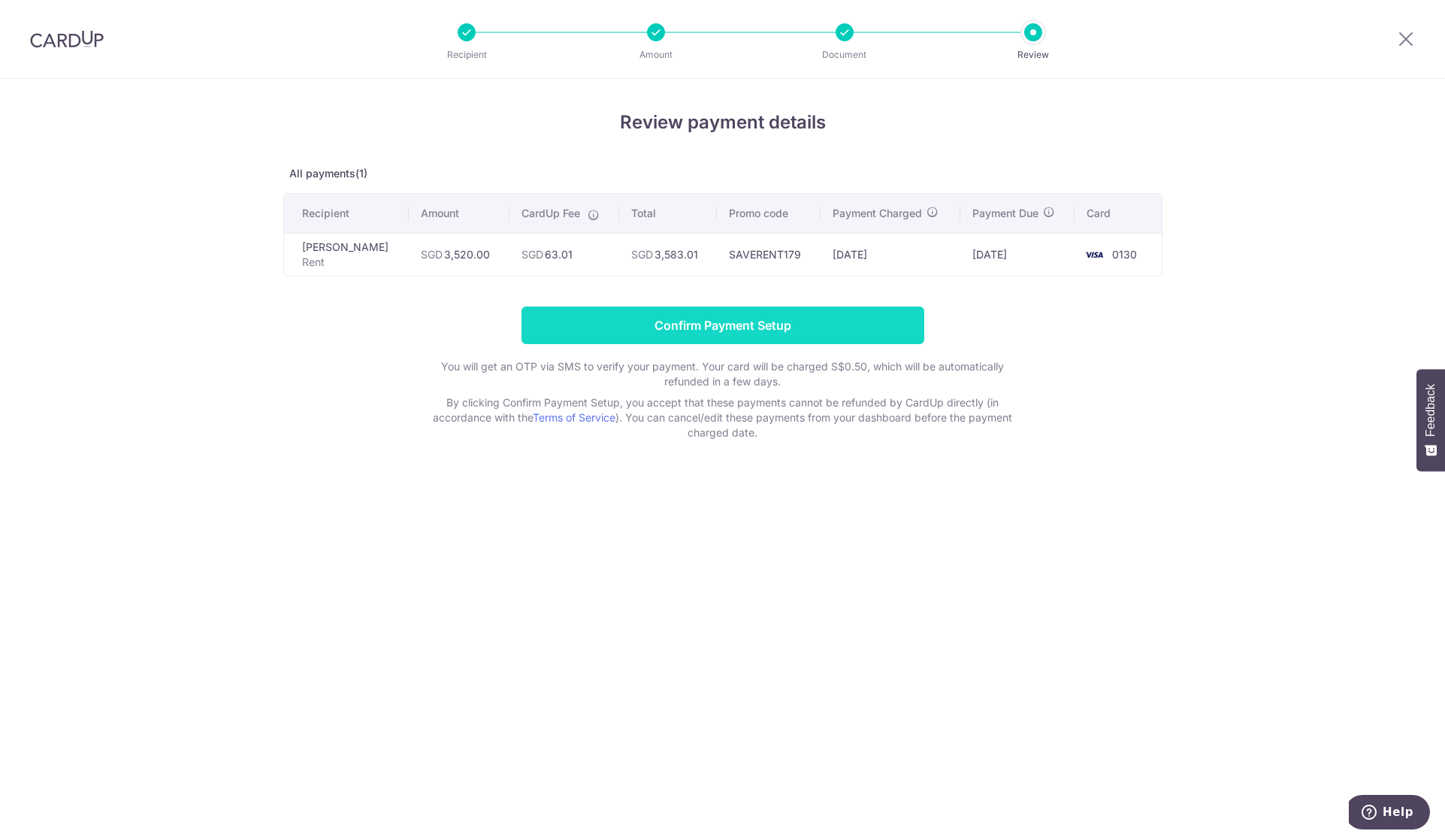
click at [725, 321] on input "Confirm Payment Setup" at bounding box center [722, 326] width 403 height 38
